Goal: Task Accomplishment & Management: Complete application form

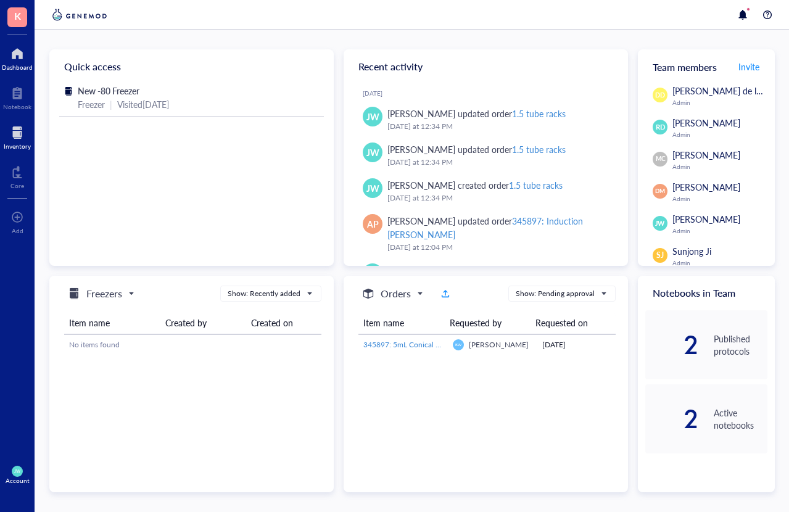
click at [10, 136] on div at bounding box center [17, 133] width 27 height 20
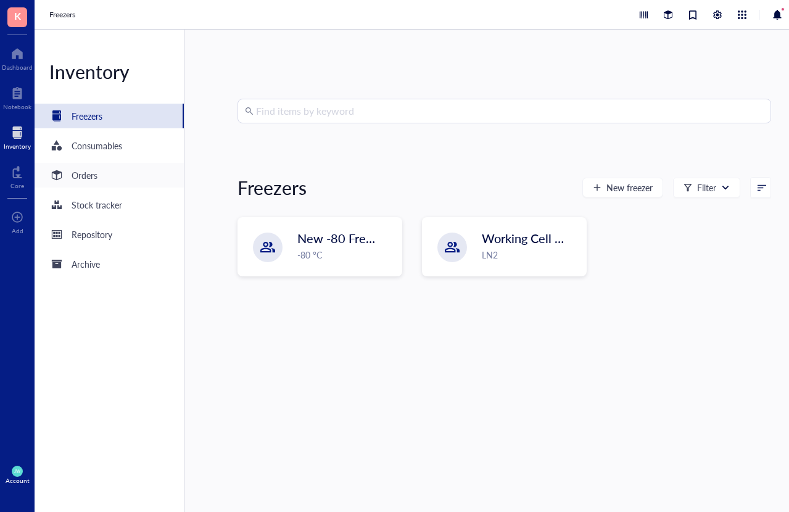
click at [89, 179] on div "Orders" at bounding box center [85, 175] width 26 height 14
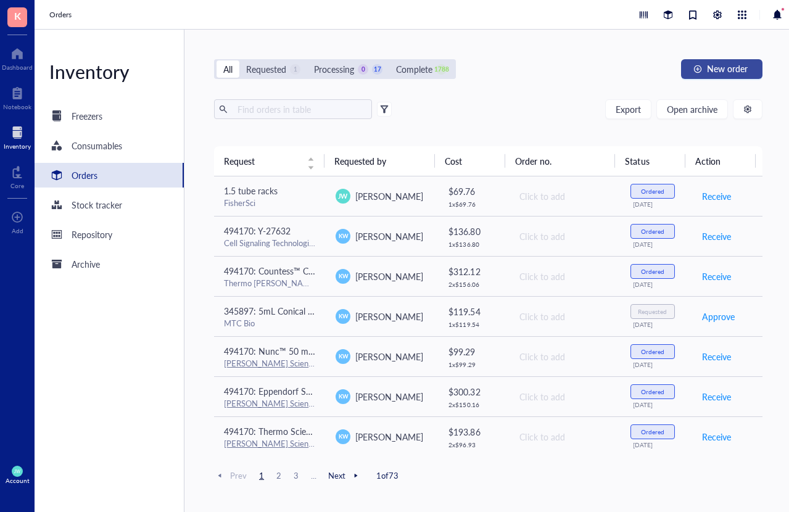
click at [748, 71] on button "New order" at bounding box center [721, 69] width 81 height 20
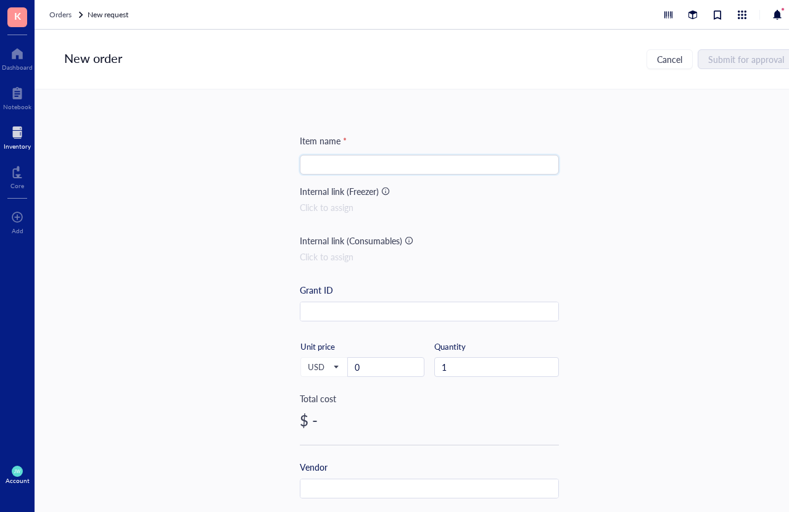
click at [428, 172] on input "search" at bounding box center [429, 164] width 244 height 18
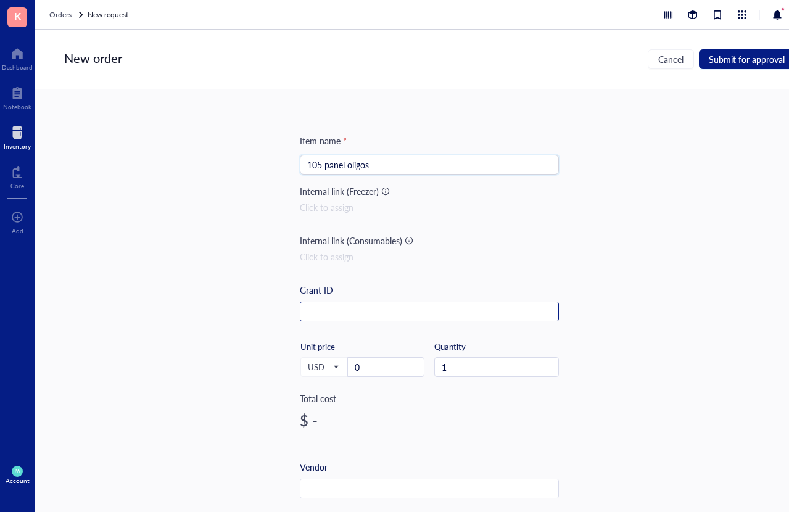
type input "105 panel oligos"
click at [355, 311] on input "text" at bounding box center [429, 312] width 258 height 20
type input "385413"
click at [370, 364] on input "0" at bounding box center [386, 367] width 76 height 18
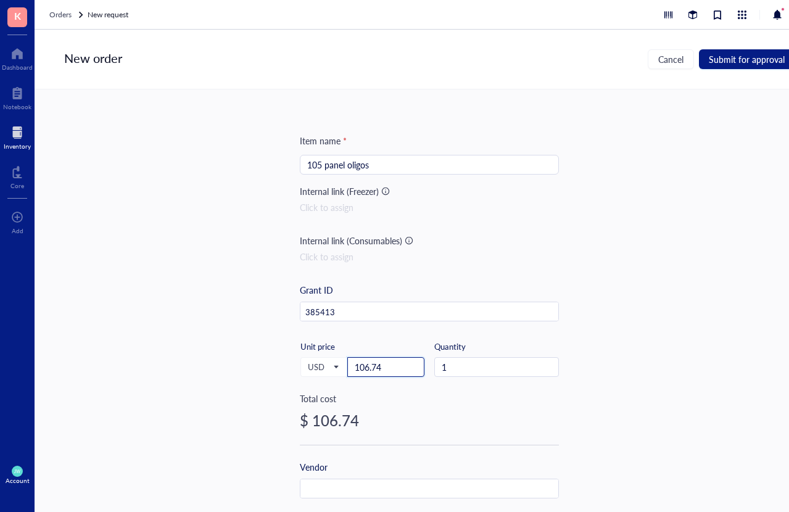
scroll to position [126, 0]
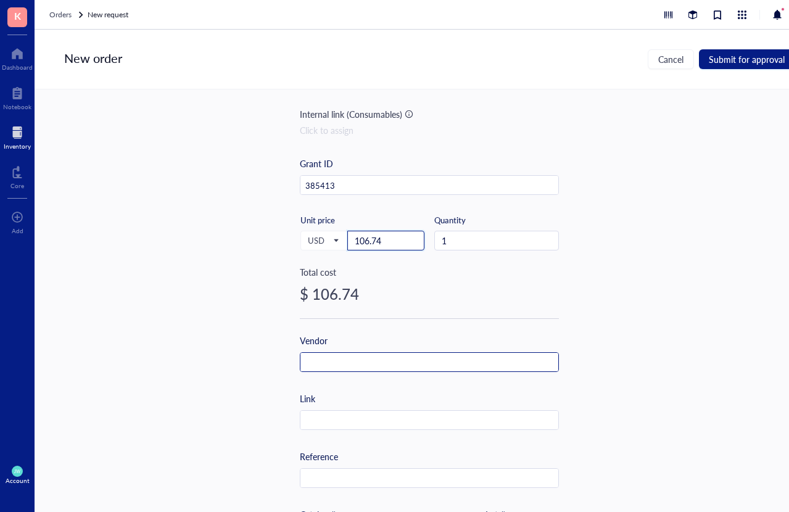
type input "106.74"
click at [353, 364] on input "text" at bounding box center [429, 363] width 258 height 20
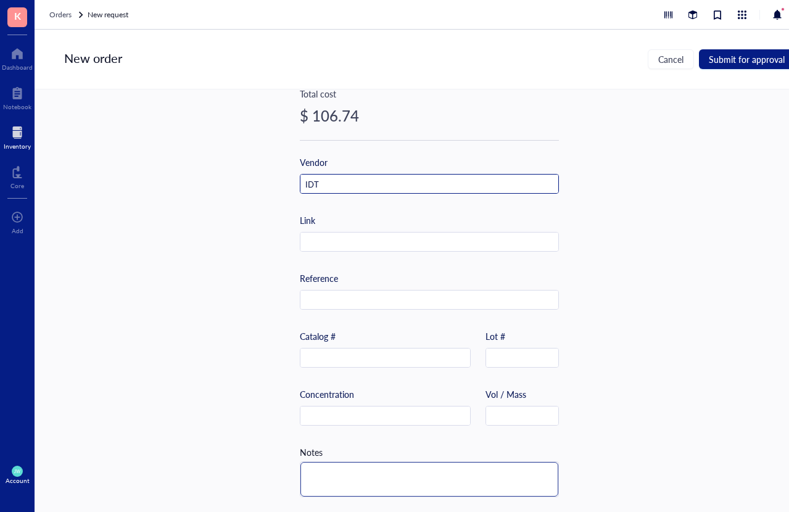
type input "IDT"
click at [319, 473] on textarea at bounding box center [429, 479] width 258 height 35
type textarea "J"
type textarea "[PERSON_NAME]"
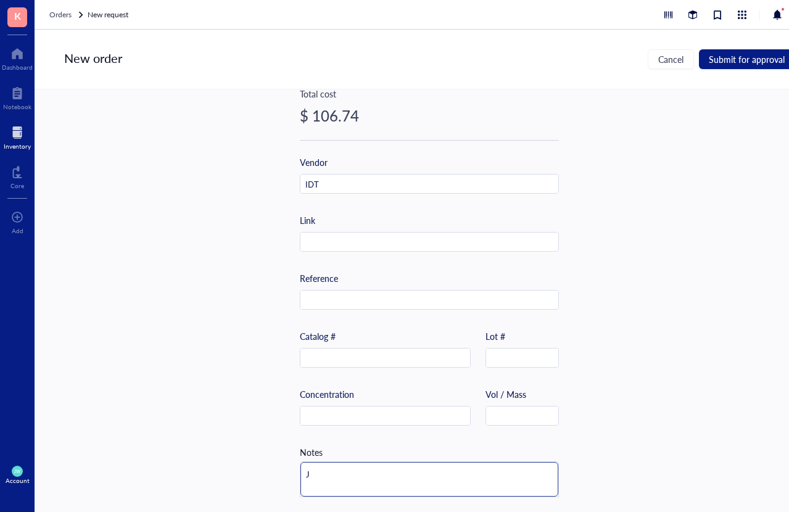
type textarea "[PERSON_NAME]"
type textarea "Jac"
type textarea "Jack"
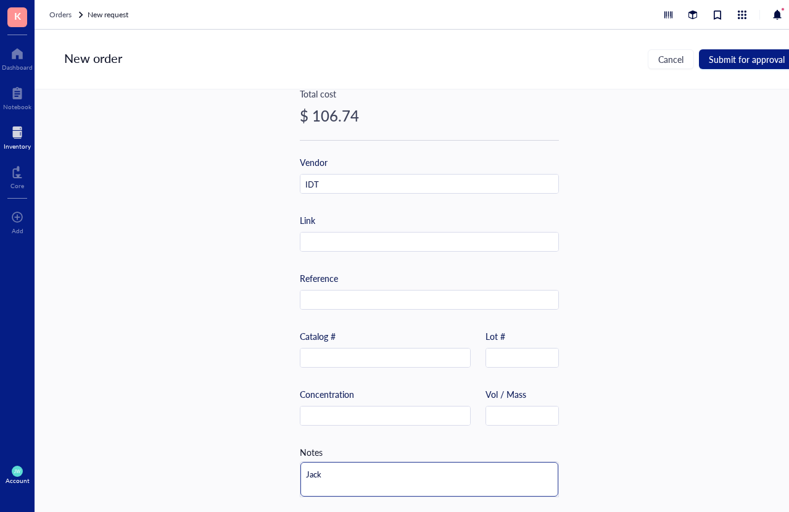
type textarea "Jack"
type textarea "[PERSON_NAME]"
type textarea "Jack or"
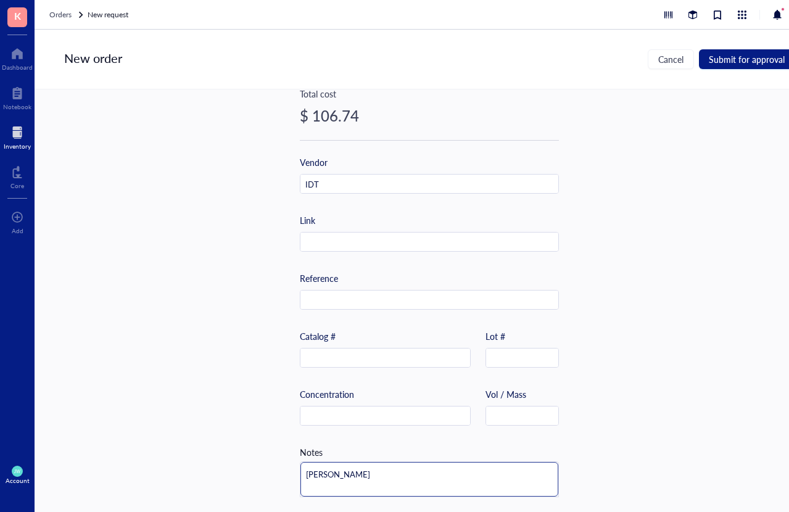
type textarea "Jack or"
type textarea "[PERSON_NAME]"
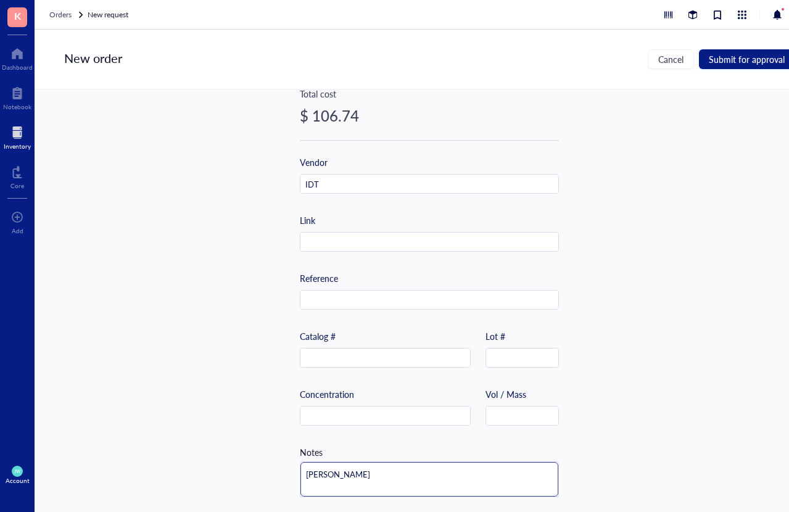
type textarea "Jack order"
type textarea "Jack ordere"
type textarea "[PERSON_NAME] ordered"
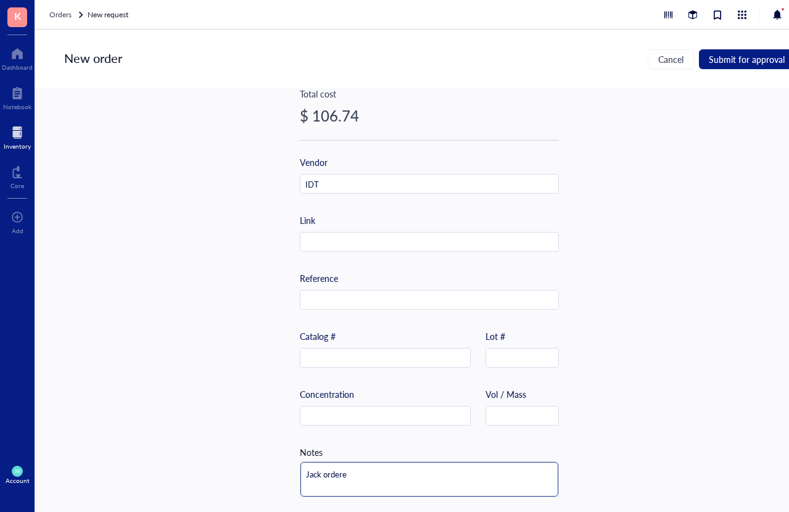
type textarea "[PERSON_NAME] ordered"
type textarea "[PERSON_NAME] ordered h"
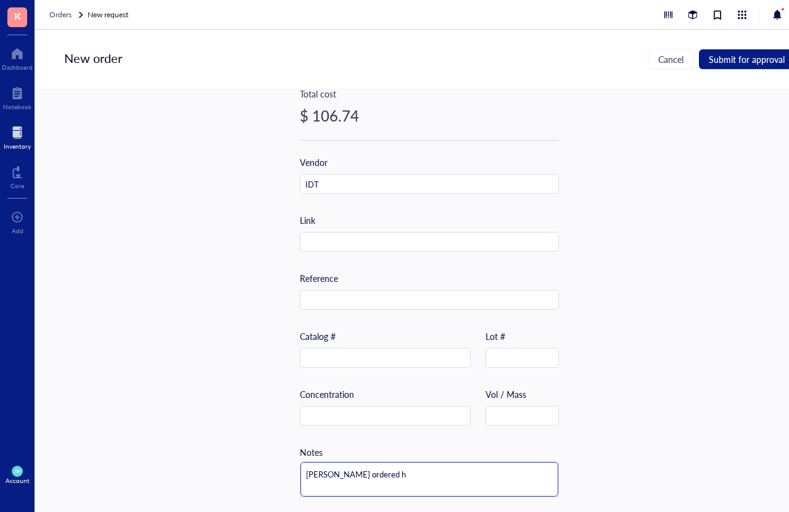
type textarea "[PERSON_NAME] ordered hi"
type textarea "[PERSON_NAME] ordered him"
type textarea "[PERSON_NAME] ordered hims"
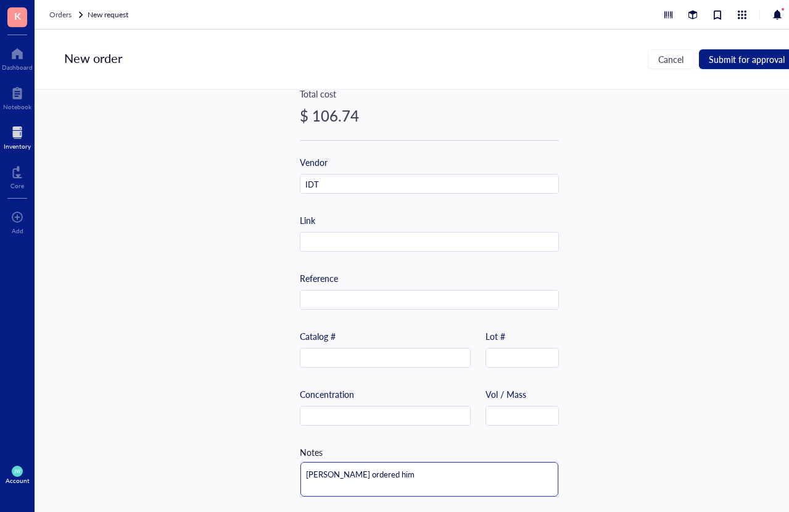
type textarea "[PERSON_NAME] ordered hims"
type textarea "[PERSON_NAME] ordered himse"
type textarea "[PERSON_NAME] ordered [PERSON_NAME]"
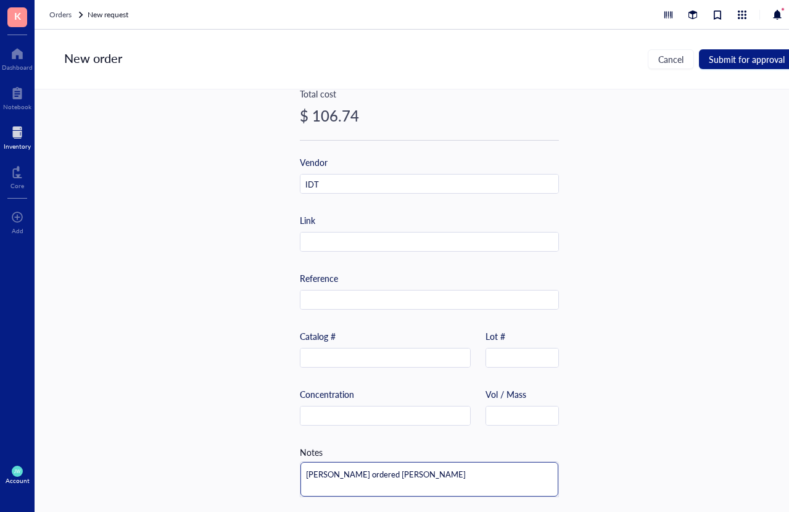
type textarea "[PERSON_NAME] ordered himself"
type textarea "[PERSON_NAME] ordered himself b"
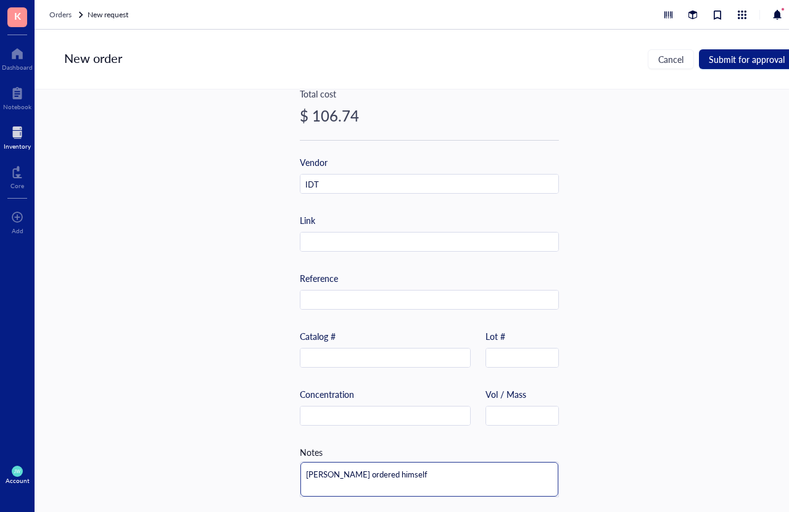
type textarea "[PERSON_NAME] ordered himself b"
type textarea "[PERSON_NAME] ordered himself bv"
type textarea "[PERSON_NAME] ordered himself bvi"
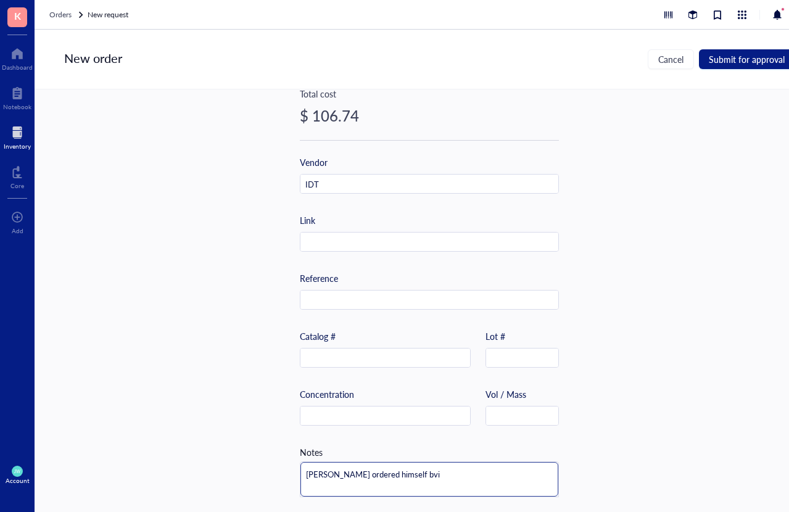
type textarea "[PERSON_NAME] ordered himself bv"
type textarea "[PERSON_NAME] ordered himself b"
type textarea "[PERSON_NAME] ordered himself"
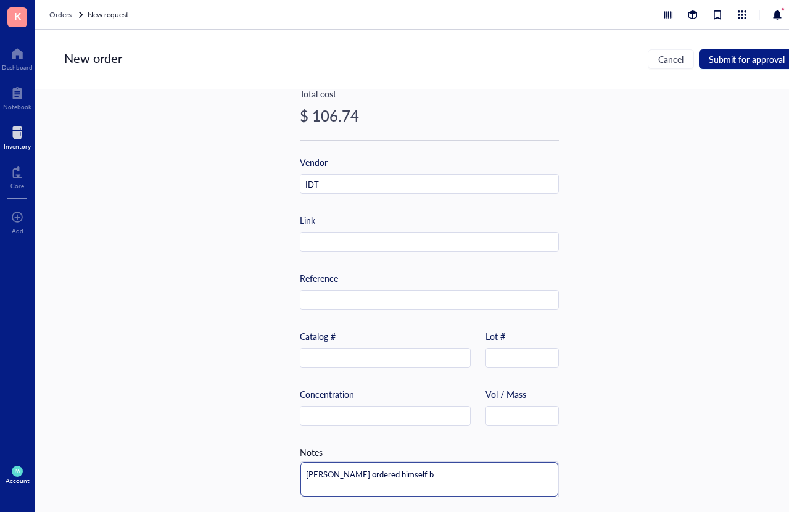
type textarea "[PERSON_NAME] ordered himself"
type textarea "[PERSON_NAME] ordered himself v"
type textarea "[PERSON_NAME] ordered himself vi"
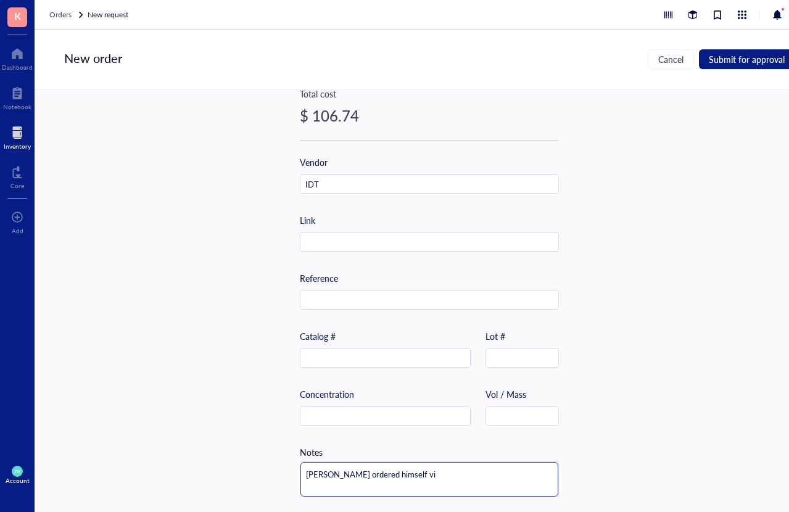
type textarea "[PERSON_NAME] ordered himself via"
type textarea "[PERSON_NAME] ordered himself via M"
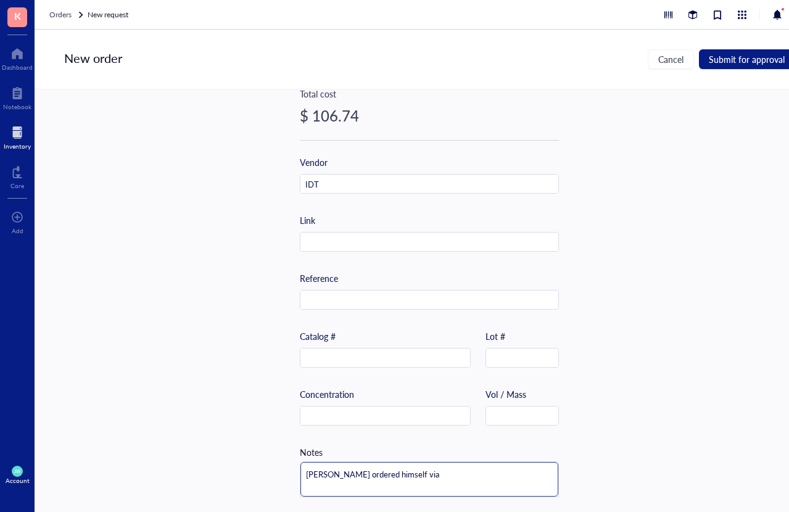
type textarea "[PERSON_NAME] ordered himself via M"
type textarea "[PERSON_NAME] ordered himself via MM"
type textarea "[PERSON_NAME] ordered himself via MMa"
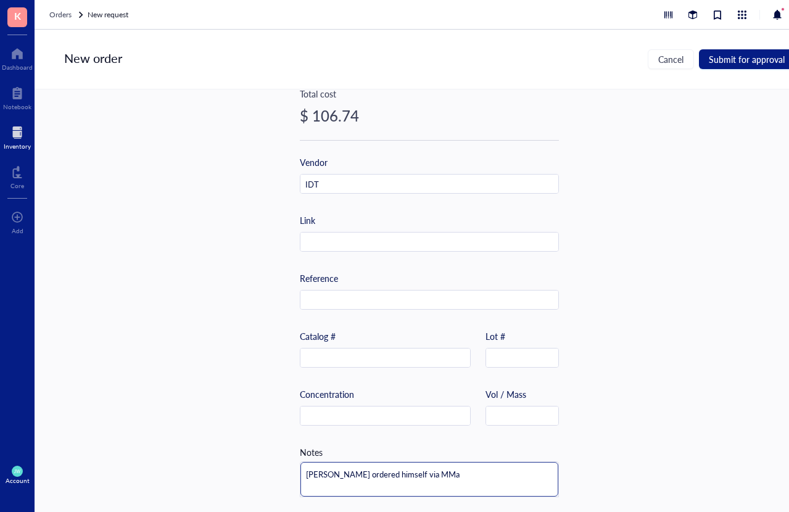
type textarea "[PERSON_NAME] ordered himself via MMar"
type textarea "[PERSON_NAME] ordered himself via MMark"
type textarea "[PERSON_NAME] ordered himself via MMarke"
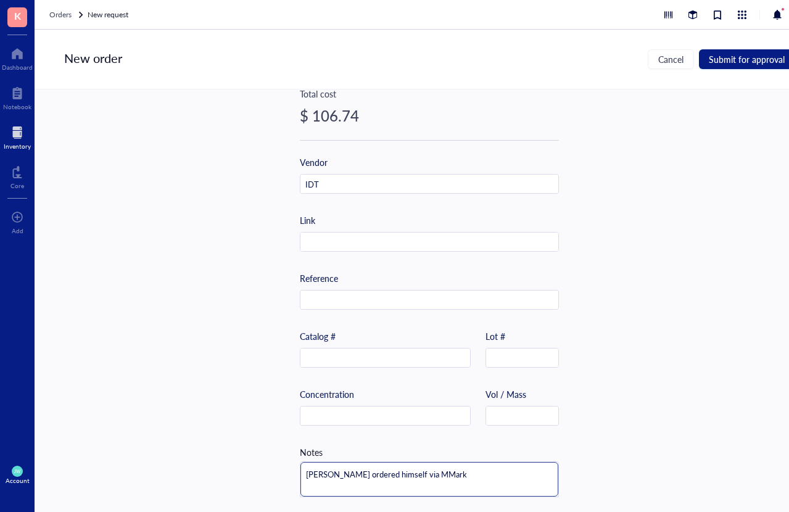
type textarea "[PERSON_NAME] ordered himself via MMarke"
type textarea "[PERSON_NAME] ordered himself via MMarket"
type textarea "[PERSON_NAME] ordered himself via MMarkets"
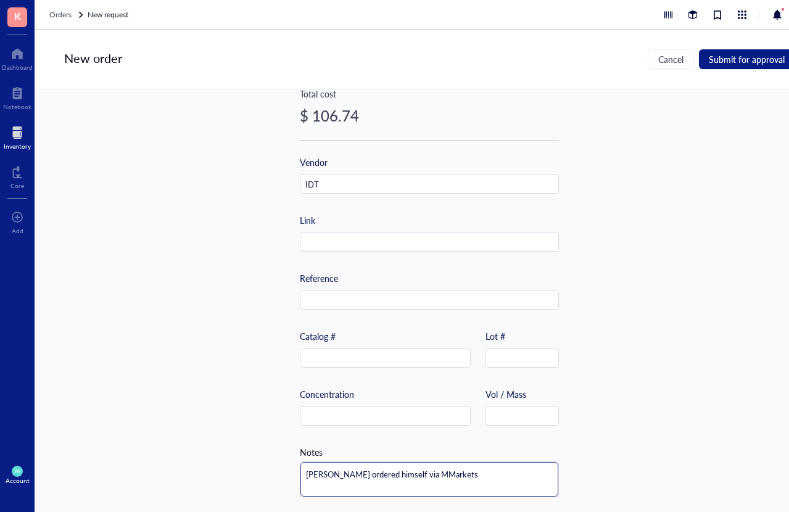
type textarea "[PERSON_NAME] ordered himself via MMarketsi"
type textarea "[PERSON_NAME] ordered himself via MMarketsit"
type textarea "[PERSON_NAME] ordered himself via MMarketsite"
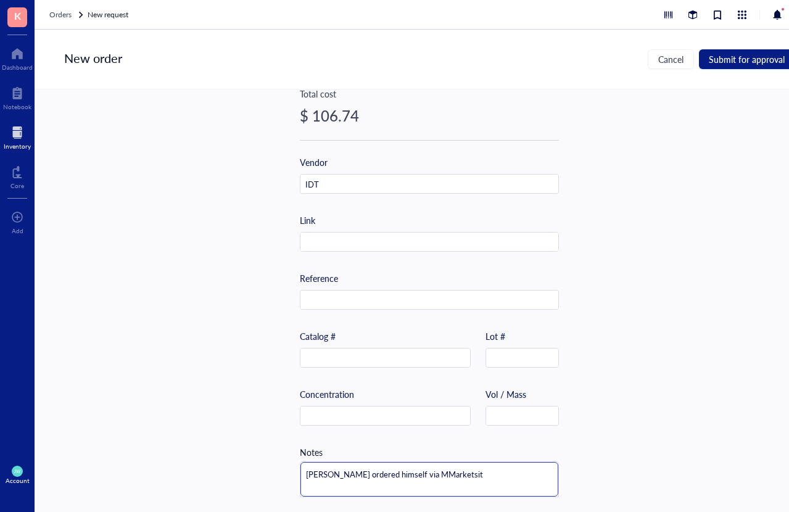
type textarea "[PERSON_NAME] ordered himself via MMarketsite"
type textarea "[PERSON_NAME] ordered himself via MMarketsite."
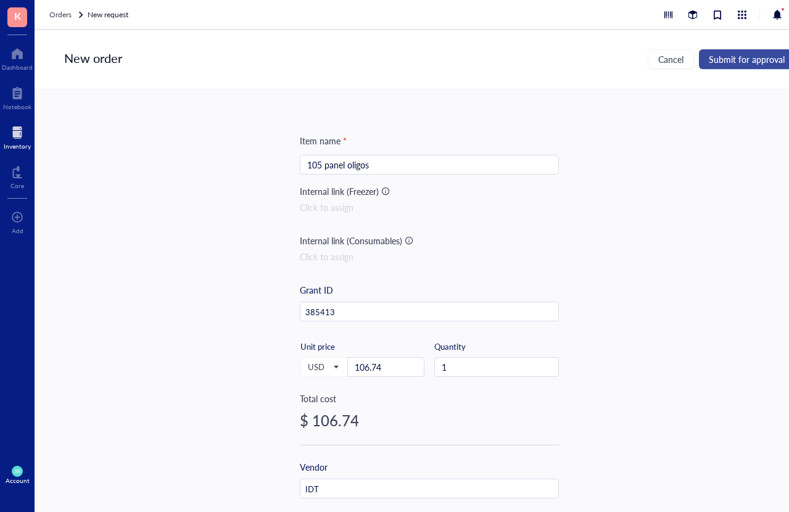
type textarea "[PERSON_NAME] ordered himself via MMarketsite."
click at [766, 59] on span "Submit for approval" at bounding box center [746, 59] width 76 height 10
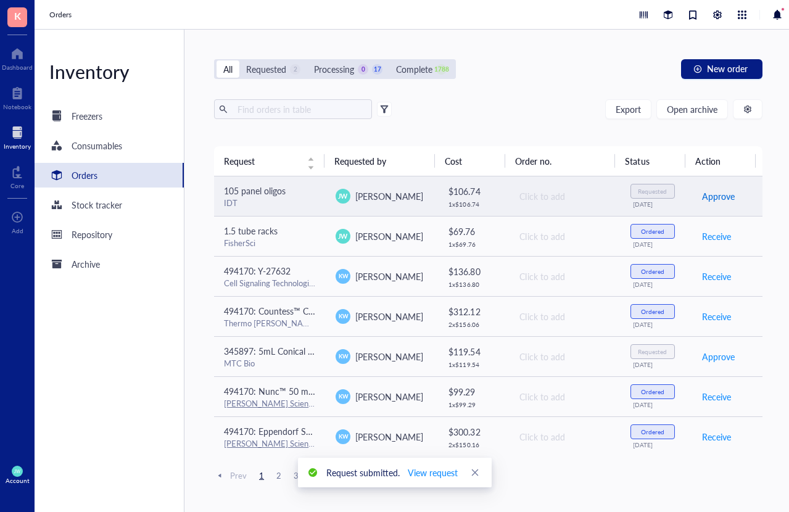
click at [702, 199] on span "Approve" at bounding box center [718, 196] width 33 height 14
click at [715, 195] on span "Place order" at bounding box center [723, 196] width 43 height 14
